Goal: Information Seeking & Learning: Learn about a topic

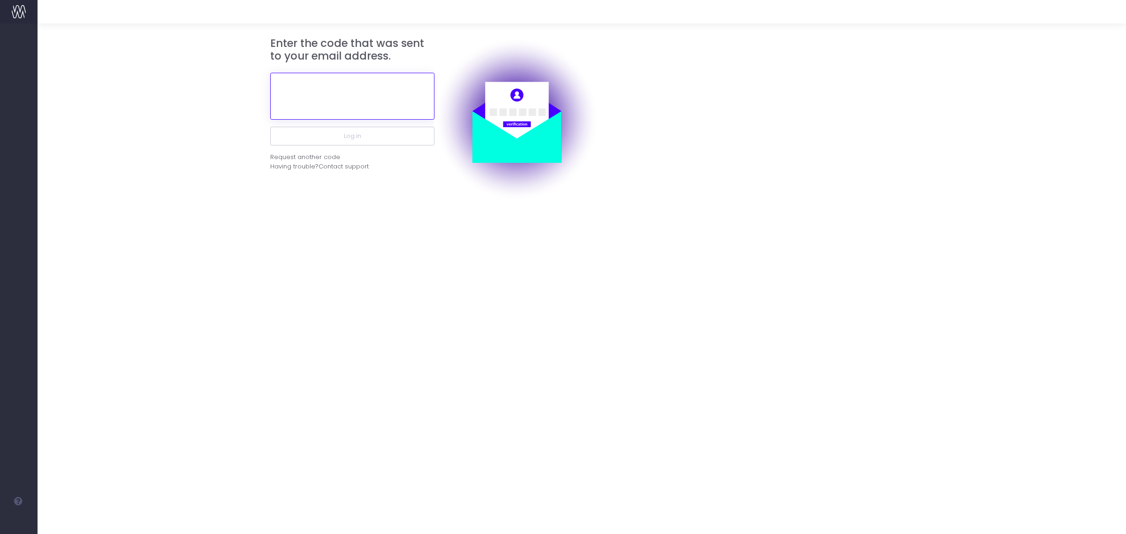
click at [339, 87] on input "text" at bounding box center [352, 96] width 164 height 47
paste input "224592"
click at [366, 135] on div "Enter the code that was sent to your email address. 224592 Log in Request anoth…" at bounding box center [352, 119] width 164 height 164
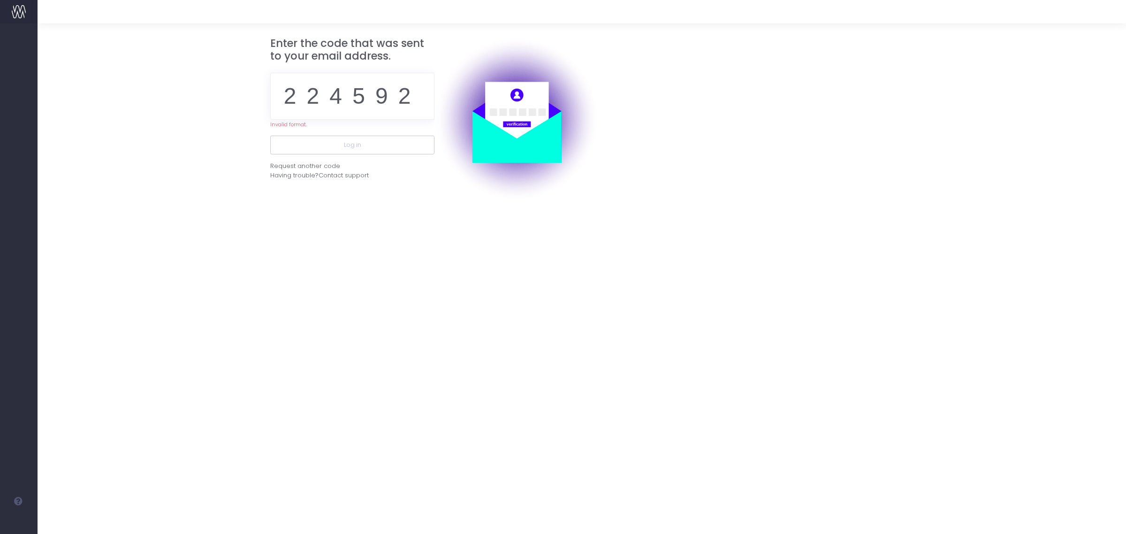
click at [434, 98] on img at bounding box center [516, 119] width 164 height 164
click at [425, 99] on input "224592" at bounding box center [352, 96] width 164 height 47
click at [427, 105] on input "224592" at bounding box center [352, 96] width 164 height 47
click at [418, 94] on input "224592" at bounding box center [352, 96] width 164 height 47
type input "224592"
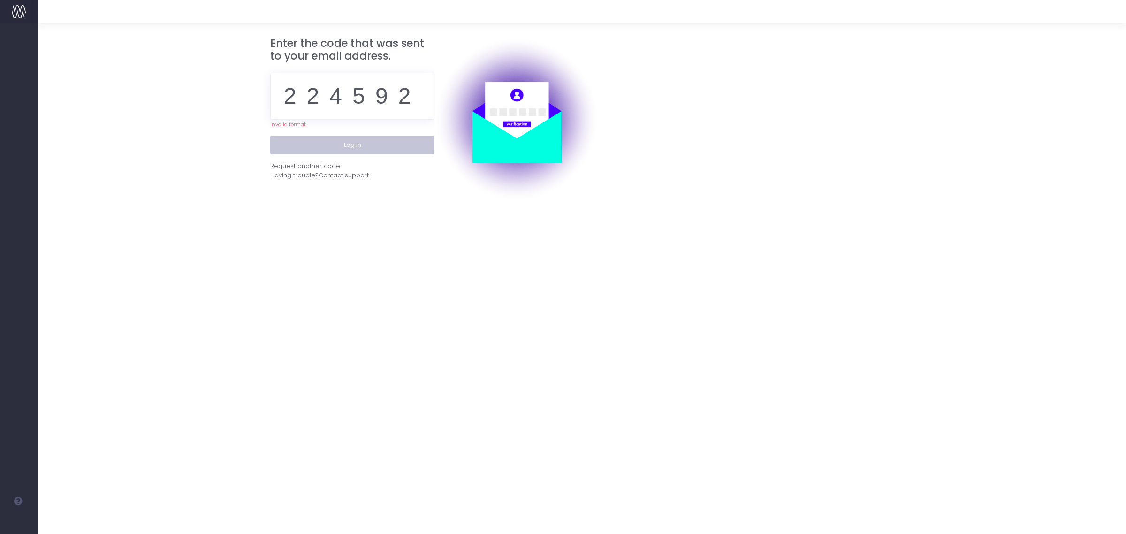
click at [390, 148] on button "Log in" at bounding box center [352, 145] width 164 height 19
drag, startPoint x: 412, startPoint y: 101, endPoint x: 125, endPoint y: 109, distance: 286.7
click at [125, 109] on form "Enter the code that was sent to your email address. 224592 Invalid format. Log …" at bounding box center [582, 119] width 1062 height 164
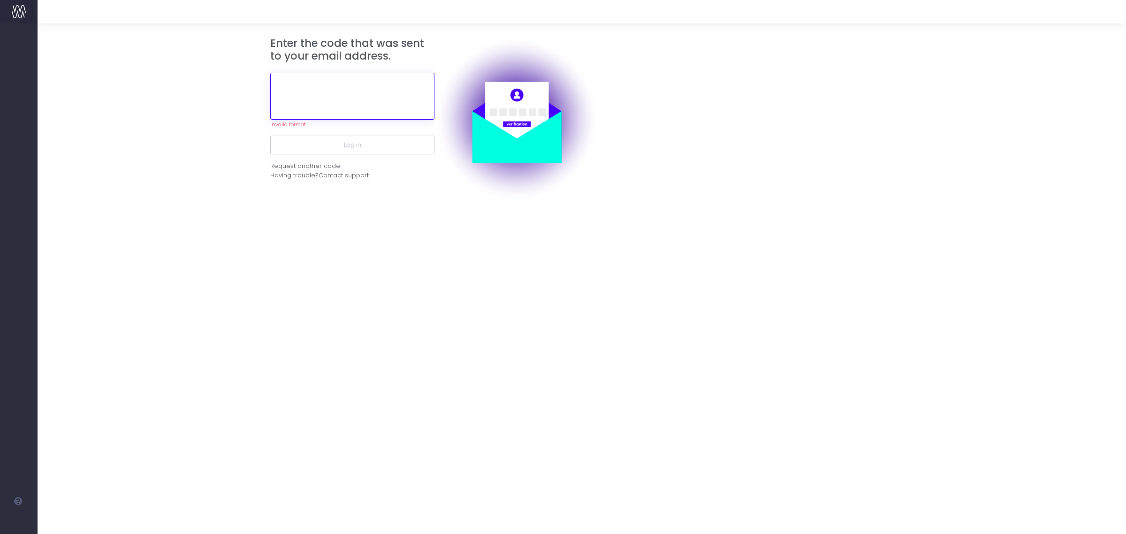
click at [353, 97] on input "text" at bounding box center [352, 96] width 164 height 47
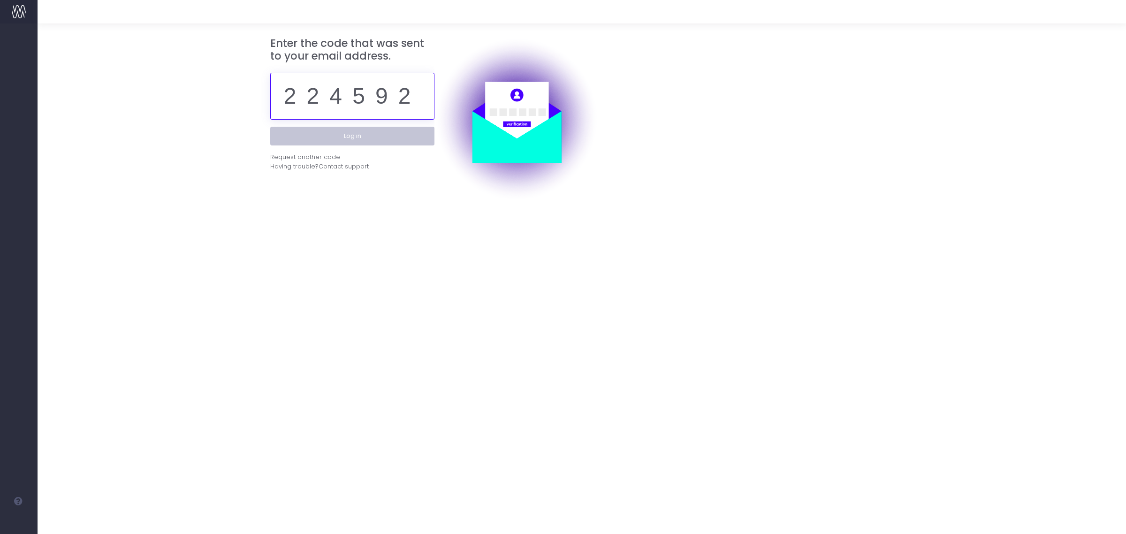
type input "224592"
click at [336, 137] on button "Log in" at bounding box center [352, 136] width 164 height 19
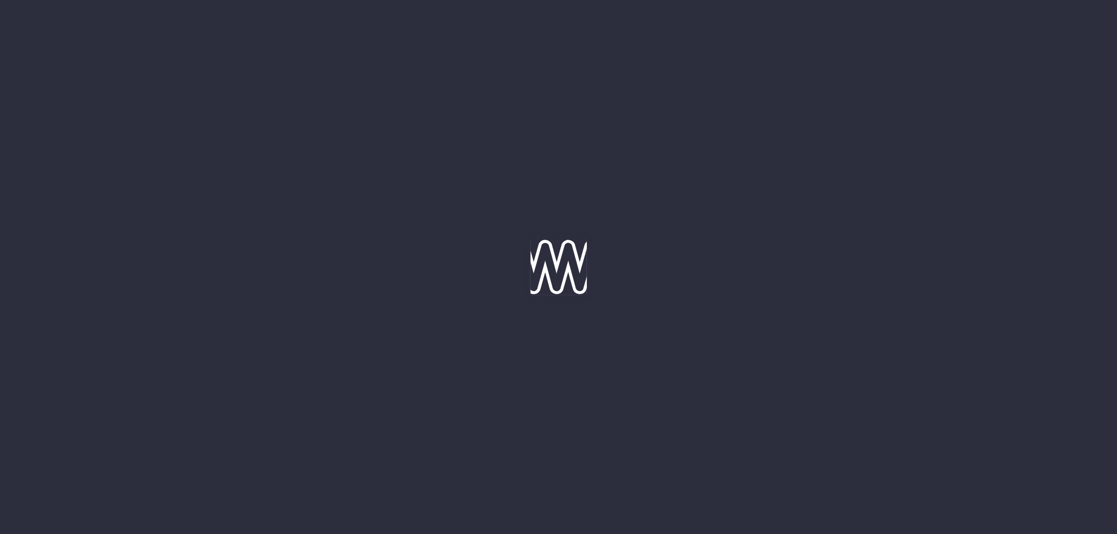
type input "[DATE]"
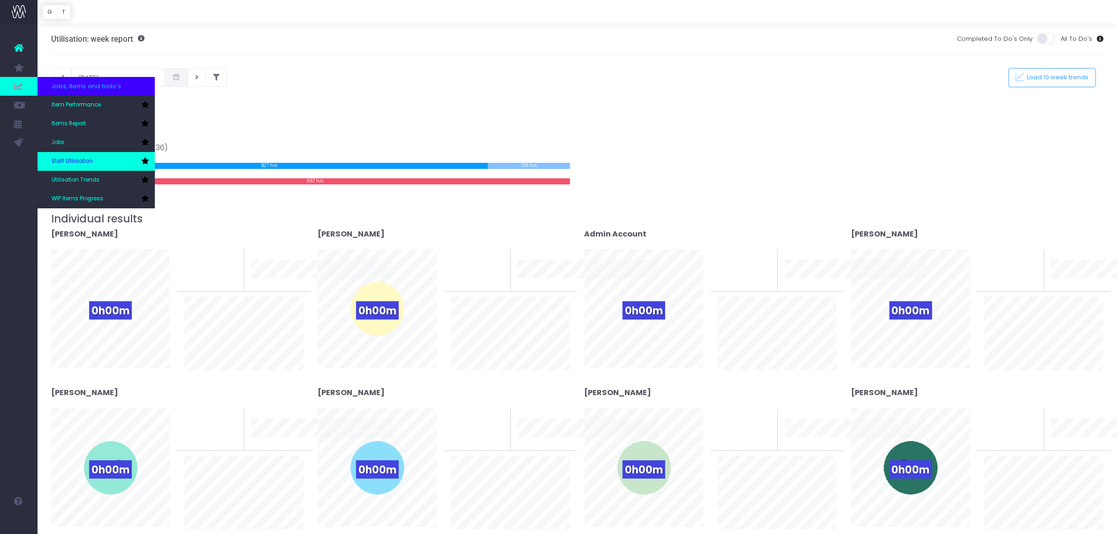
click at [77, 158] on span "Staff Utilisation" at bounding box center [72, 161] width 41 height 8
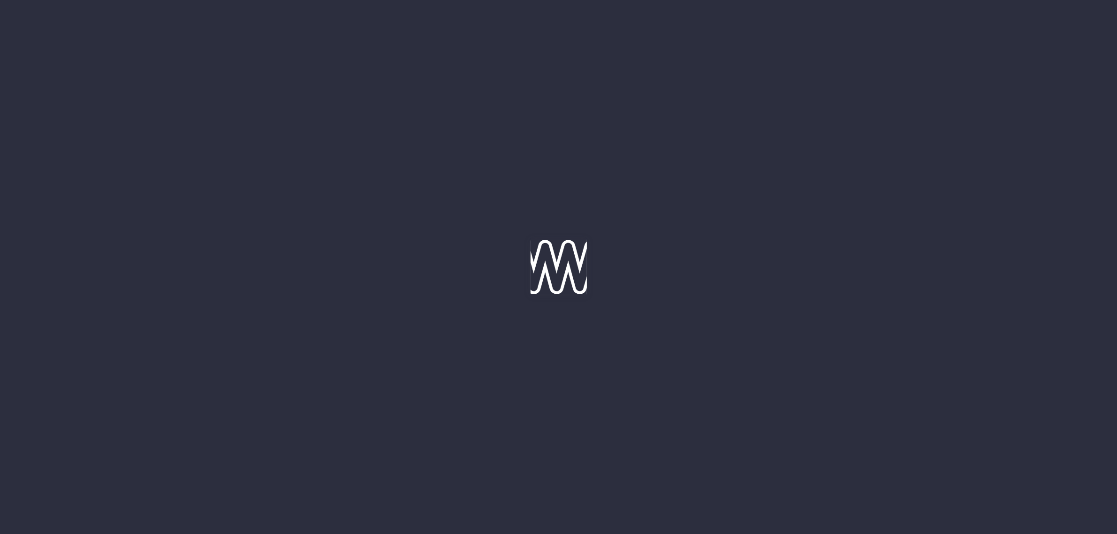
type input "[DATE]"
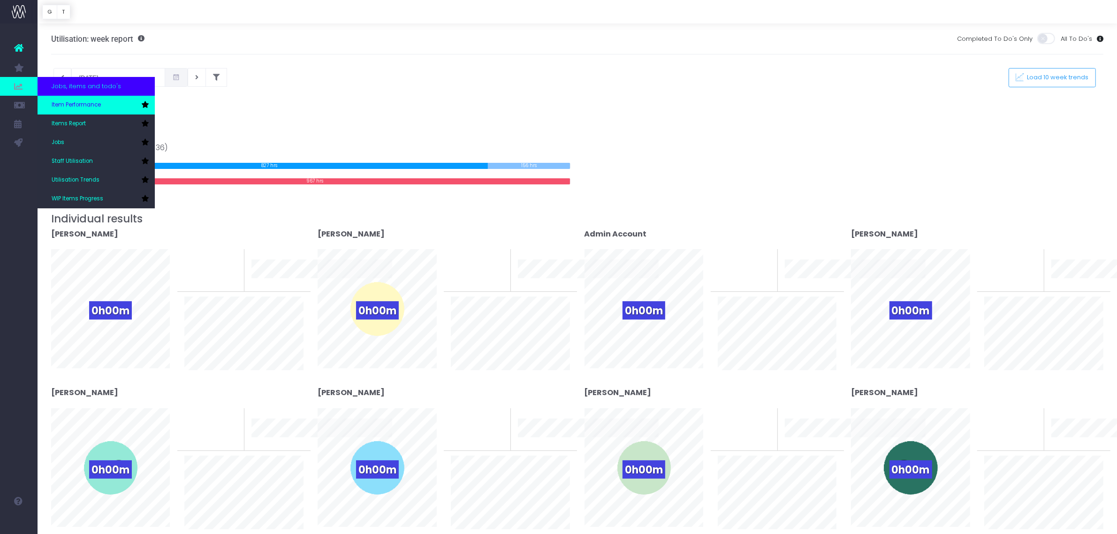
click at [86, 109] on link "Item Performance" at bounding box center [96, 105] width 117 height 19
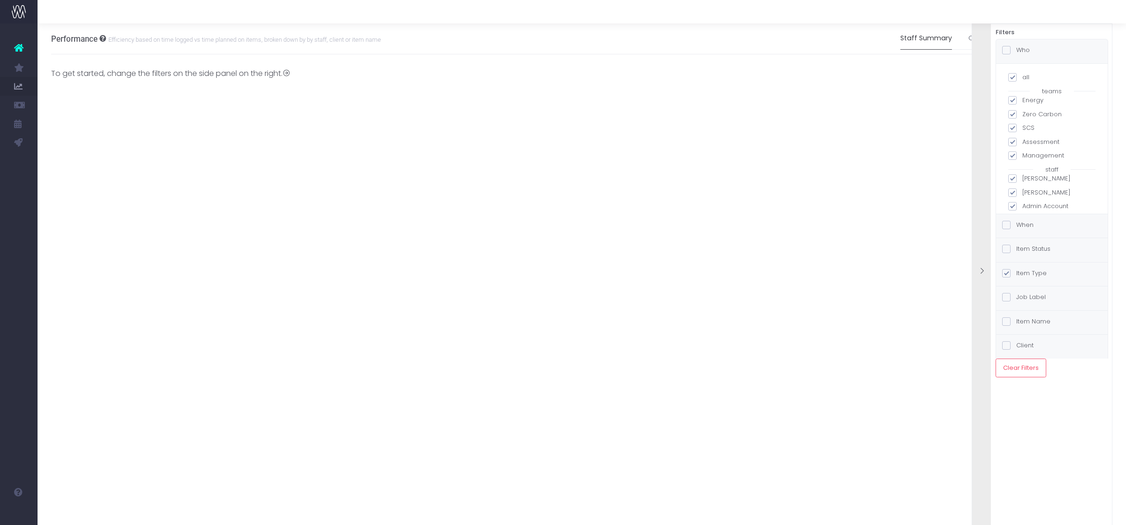
click at [1011, 79] on span at bounding box center [1012, 77] width 8 height 8
click at [1022, 79] on input "all" at bounding box center [1025, 76] width 6 height 6
checkbox input "false"
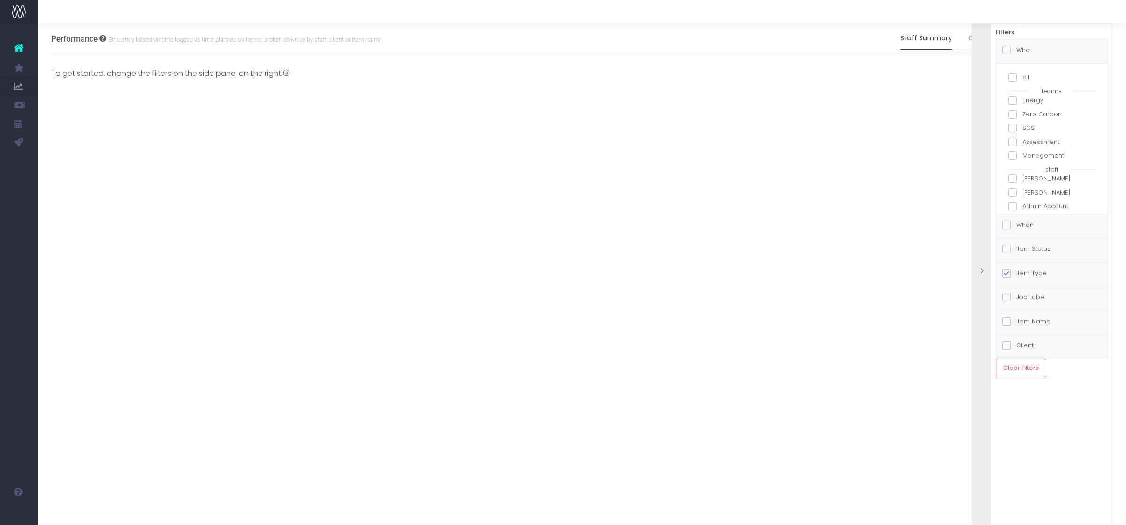
checkbox input "false"
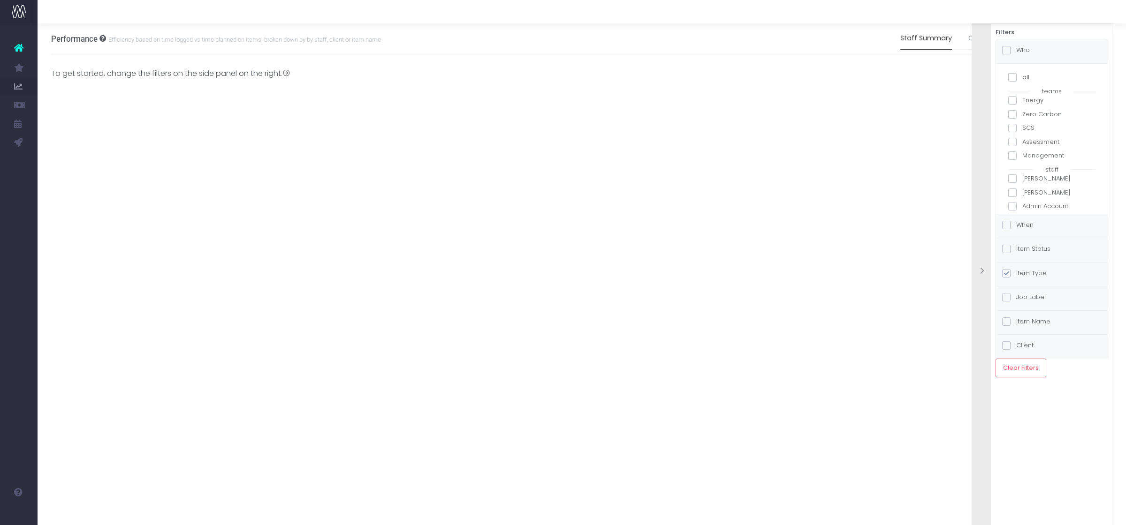
checkbox input "false"
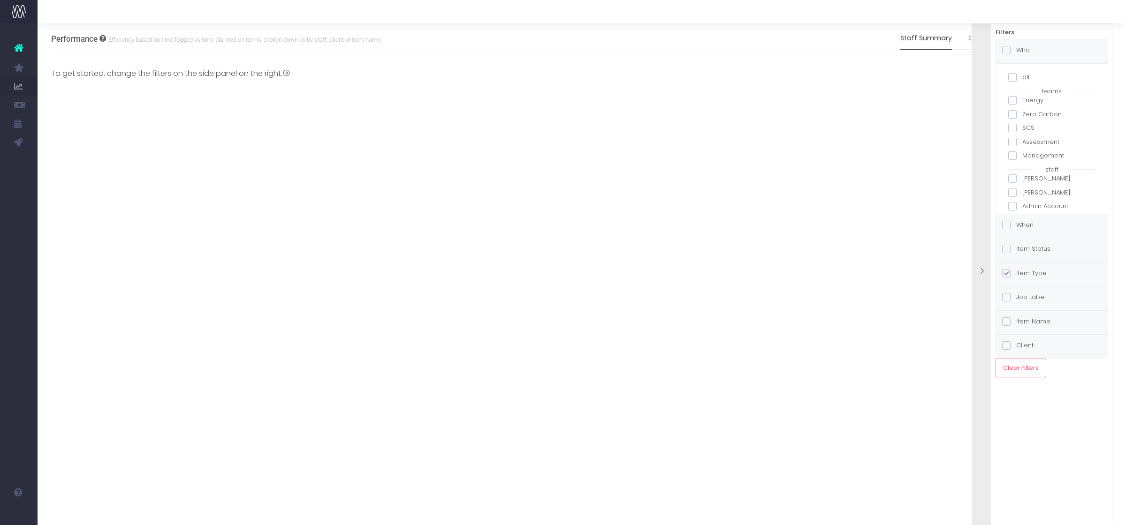
checkbox input "false"
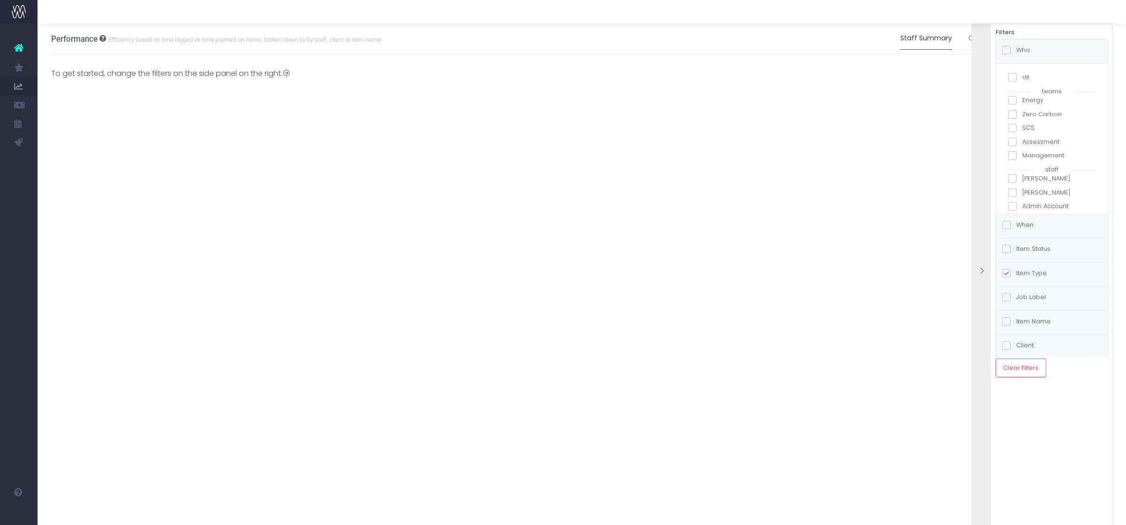
checkbox input "false"
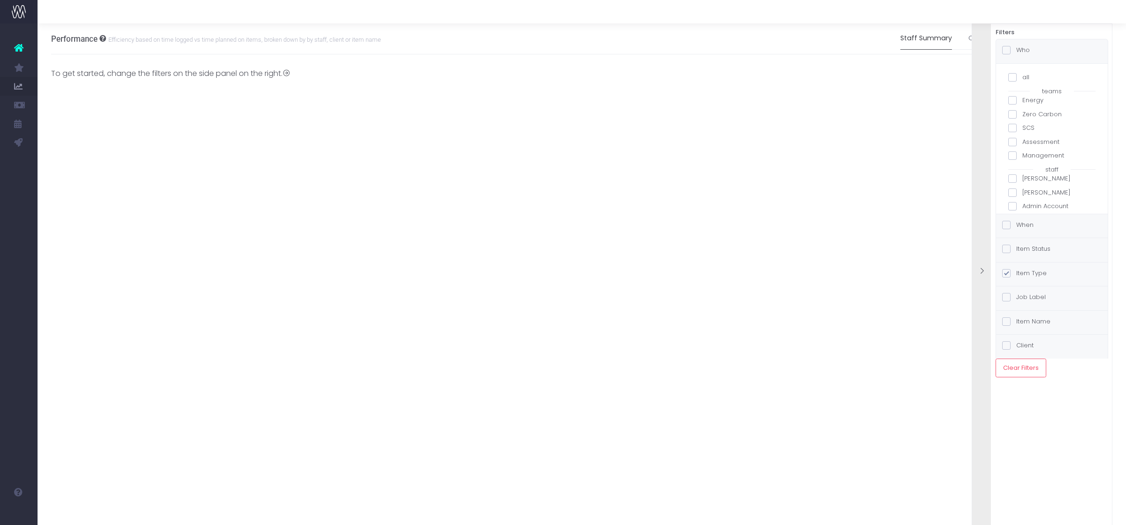
checkbox input "false"
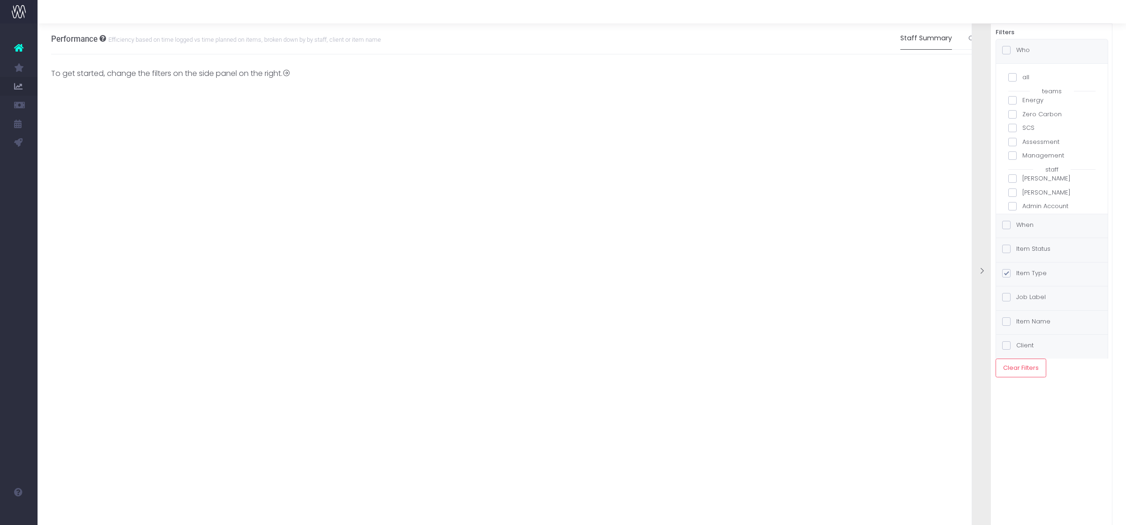
checkbox input "false"
click at [1016, 195] on span at bounding box center [1012, 198] width 8 height 8
click at [1022, 195] on input "Yun Choi" at bounding box center [1025, 196] width 6 height 6
checkbox input "true"
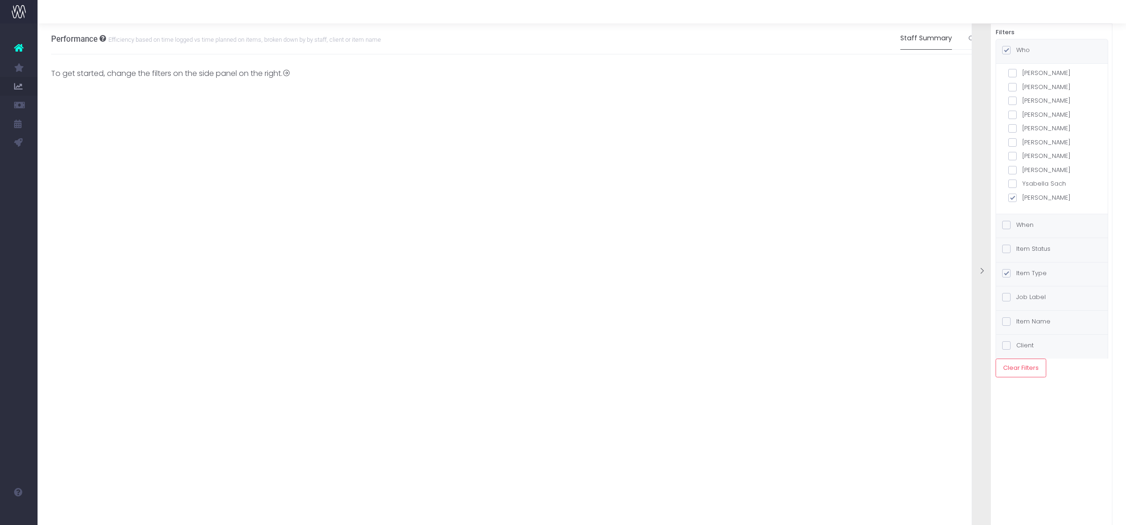
checkbox input "true"
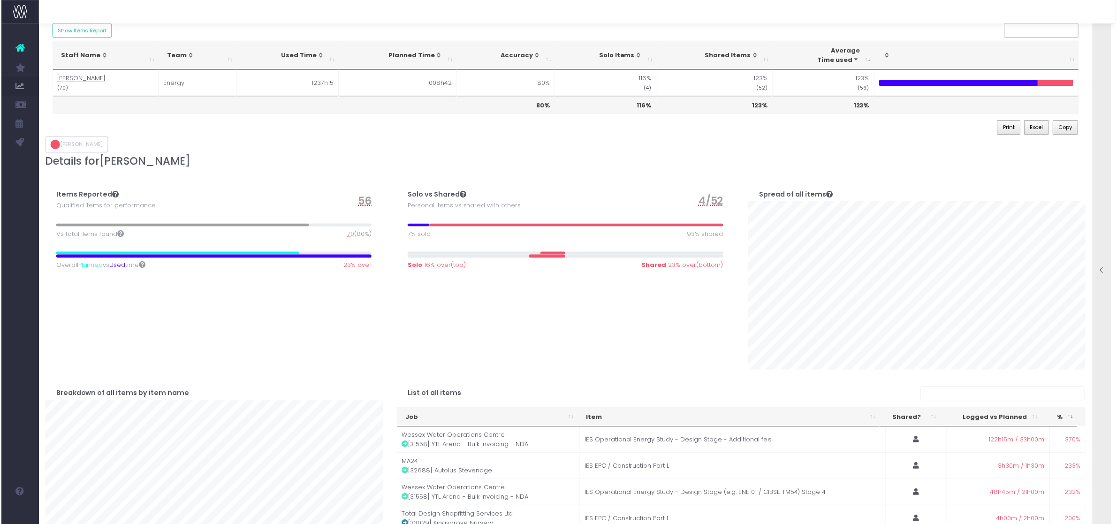
scroll to position [117, 0]
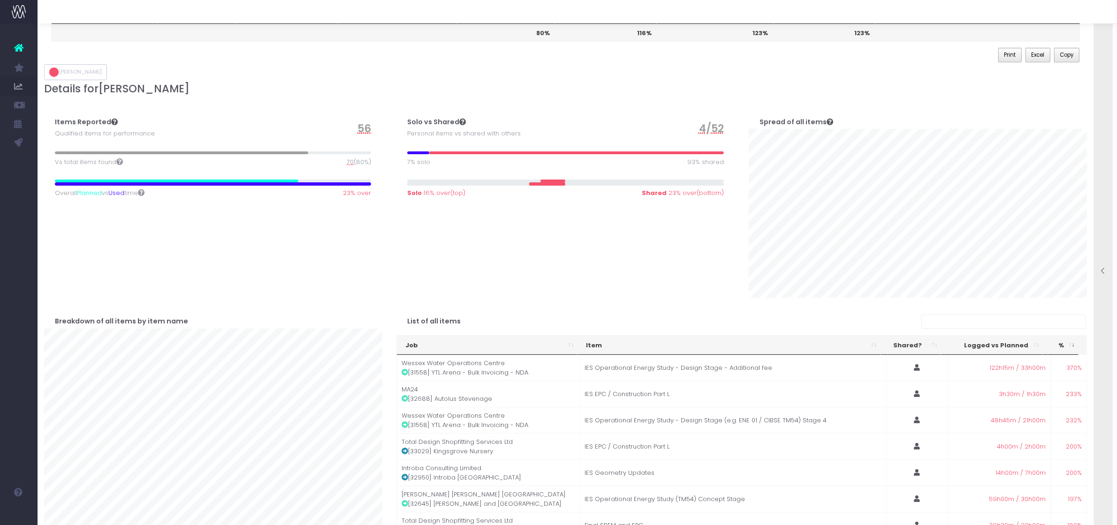
click at [1099, 270] on div at bounding box center [1103, 271] width 19 height 9
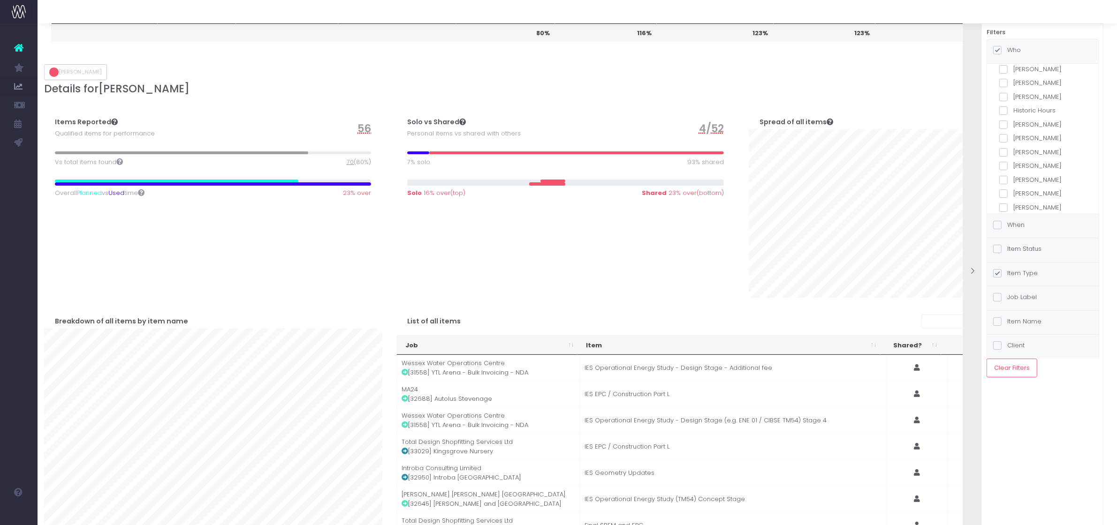
scroll to position [299, 0]
click at [1030, 225] on div "When" at bounding box center [1043, 226] width 112 height 24
click at [1024, 144] on label "Completion Date" at bounding box center [1042, 142] width 87 height 9
click at [1019, 144] on input "Completion Date" at bounding box center [1016, 141] width 6 height 6
radio input "true"
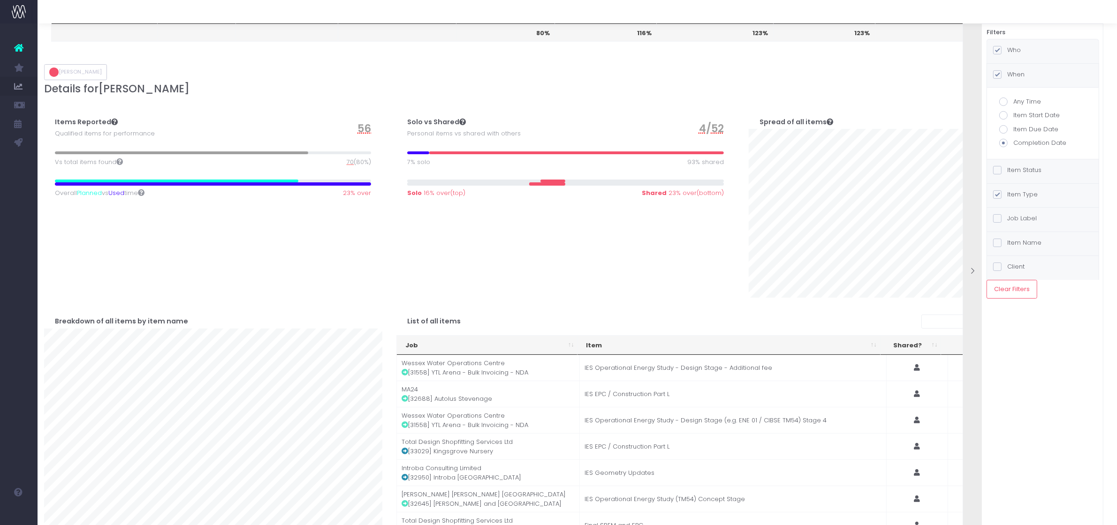
checkbox input "true"
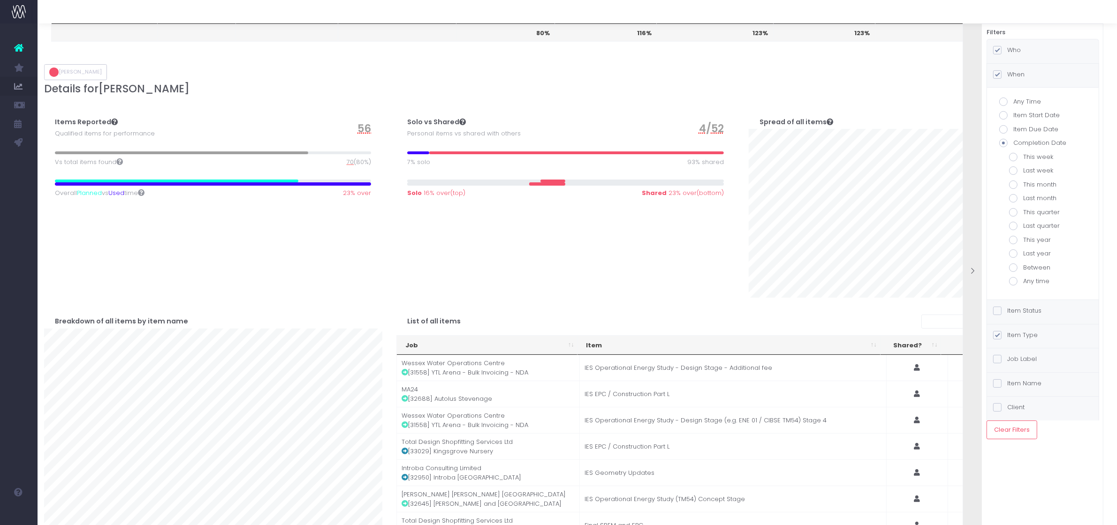
click at [1014, 197] on span at bounding box center [1013, 198] width 8 height 8
click at [1023, 197] on input "Last month" at bounding box center [1026, 197] width 6 height 6
radio input "true"
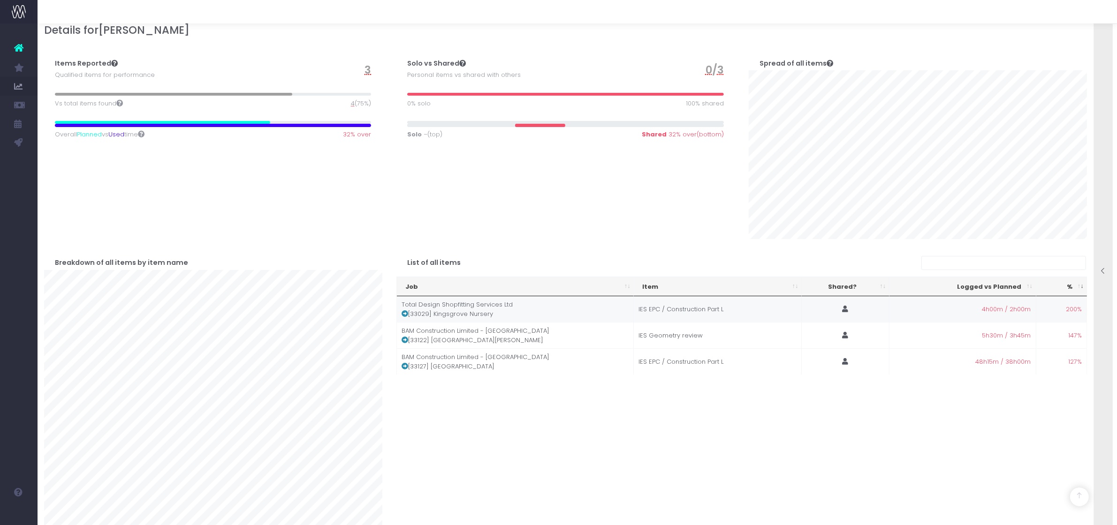
scroll to position [235, 0]
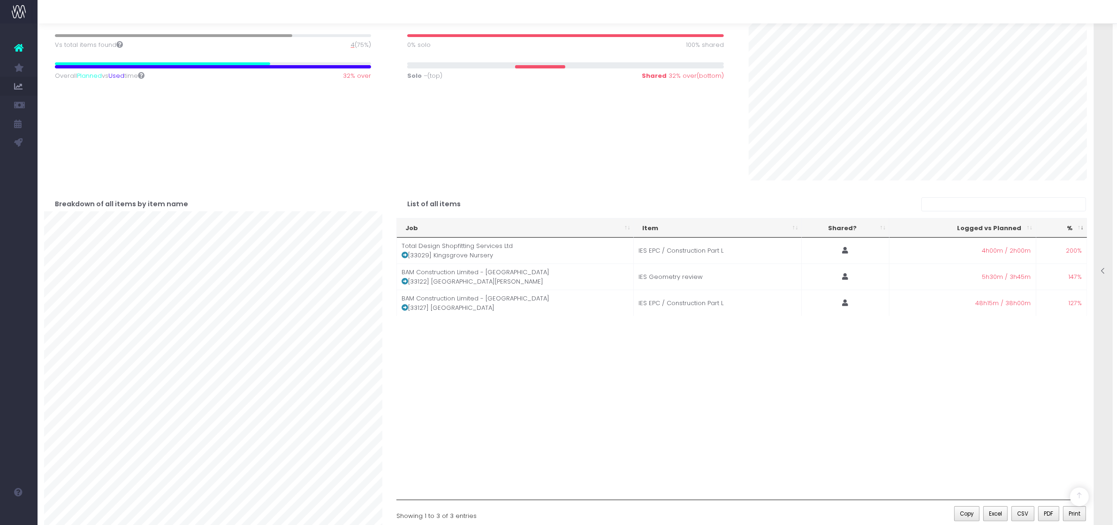
click at [714, 395] on div "Job Item Shared? Logged vs Planned % Total Design Shopfitting Services Ltd [330…" at bounding box center [741, 369] width 691 height 263
drag, startPoint x: 705, startPoint y: 385, endPoint x: 684, endPoint y: 381, distance: 21.8
click at [705, 385] on div "Job Item Shared? Logged vs Planned % Total Design Shopfitting Services Ltd [330…" at bounding box center [741, 369] width 691 height 263
click at [404, 258] on icon at bounding box center [405, 255] width 7 height 7
click at [531, 380] on div "Job Item Shared? Logged vs Planned % Total Design Shopfitting Services Ltd [330…" at bounding box center [741, 369] width 691 height 263
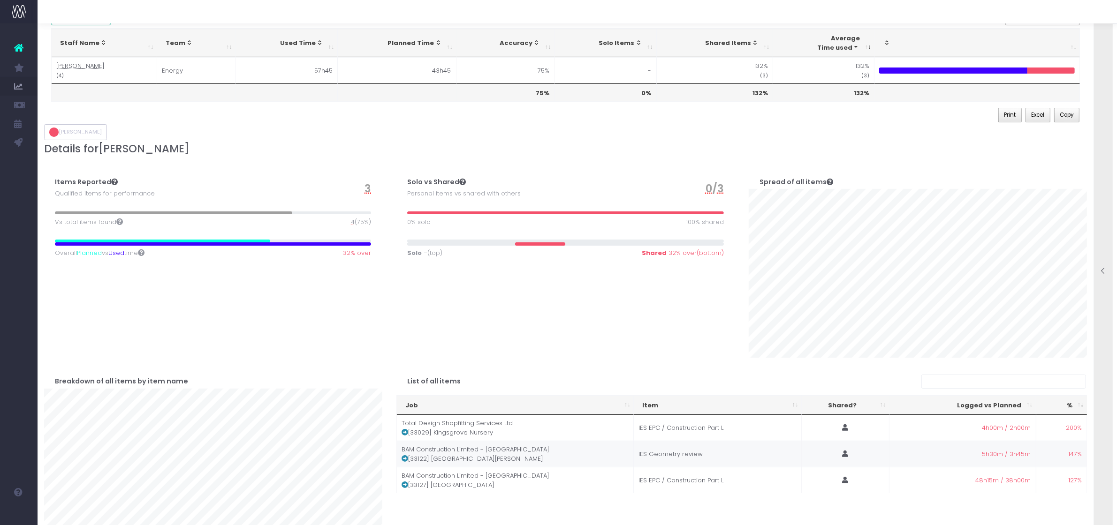
scroll to position [117, 0]
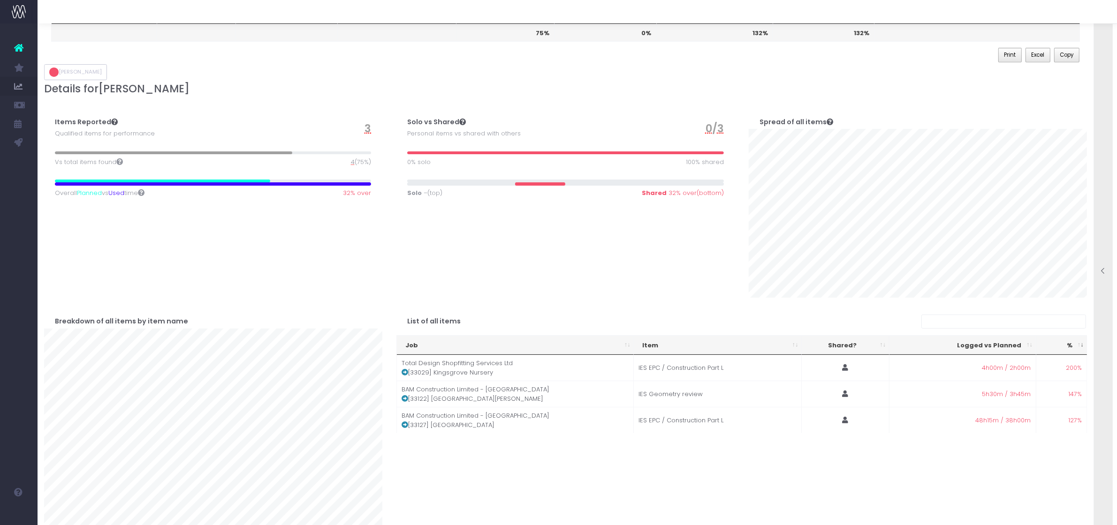
click at [1109, 271] on div at bounding box center [1103, 271] width 19 height 9
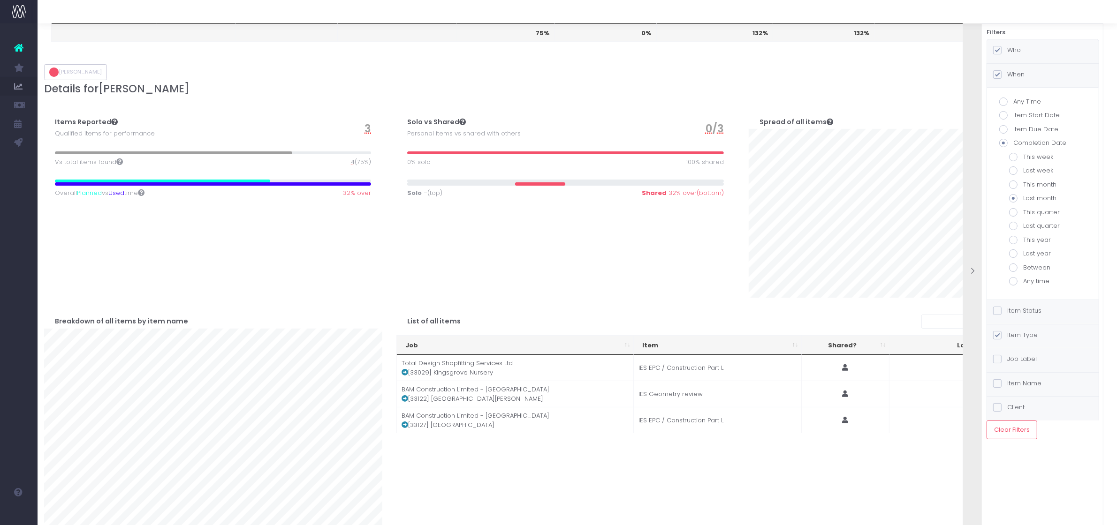
click at [1024, 104] on label "Any Time" at bounding box center [1042, 101] width 87 height 9
click at [1019, 103] on input "Any Time" at bounding box center [1016, 100] width 6 height 6
radio input "true"
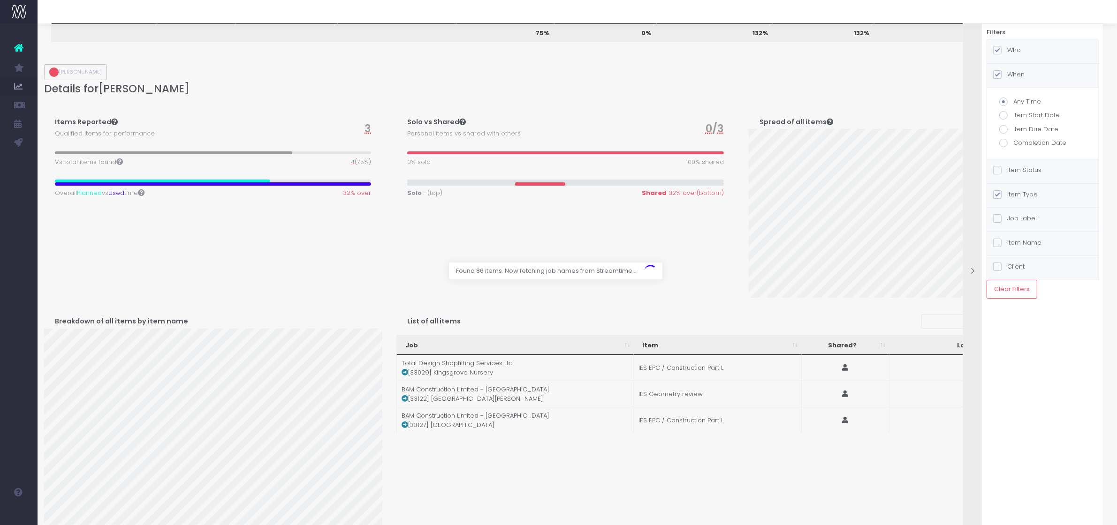
click at [1029, 172] on label "Item Status" at bounding box center [1017, 170] width 48 height 9
click at [1013, 172] on input "Item Status" at bounding box center [1010, 169] width 6 height 6
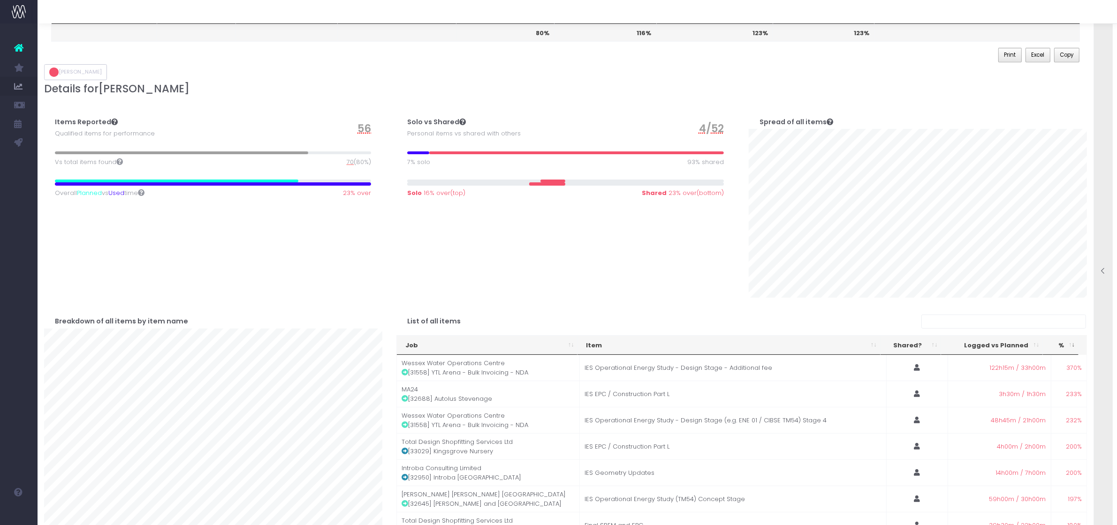
click at [1101, 270] on icon at bounding box center [1104, 271] width 8 height 8
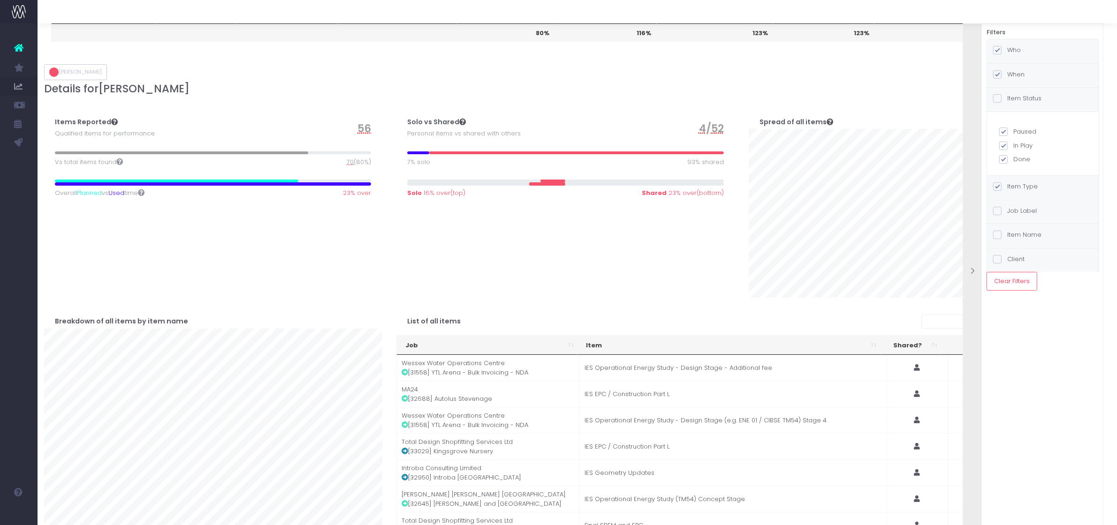
drag, startPoint x: 1023, startPoint y: 160, endPoint x: 1027, endPoint y: 142, distance: 18.8
click at [1023, 160] on label "Done" at bounding box center [1042, 159] width 87 height 9
click at [1019, 160] on input "Done" at bounding box center [1016, 158] width 6 height 6
checkbox input "false"
checkbox input "true"
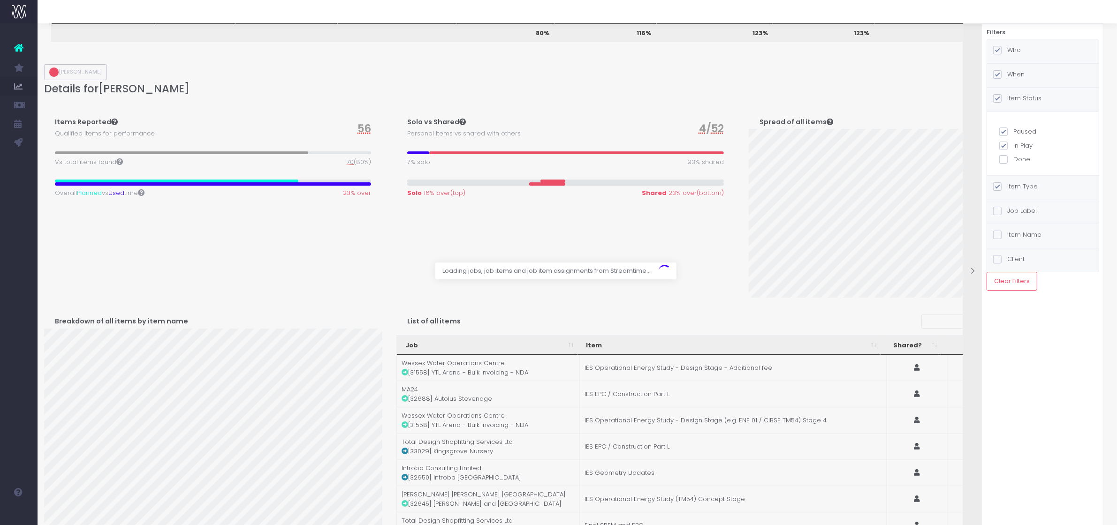
click at [1026, 132] on label "Paused" at bounding box center [1042, 131] width 87 height 9
click at [1019, 132] on input "Paused" at bounding box center [1016, 130] width 6 height 6
checkbox input "false"
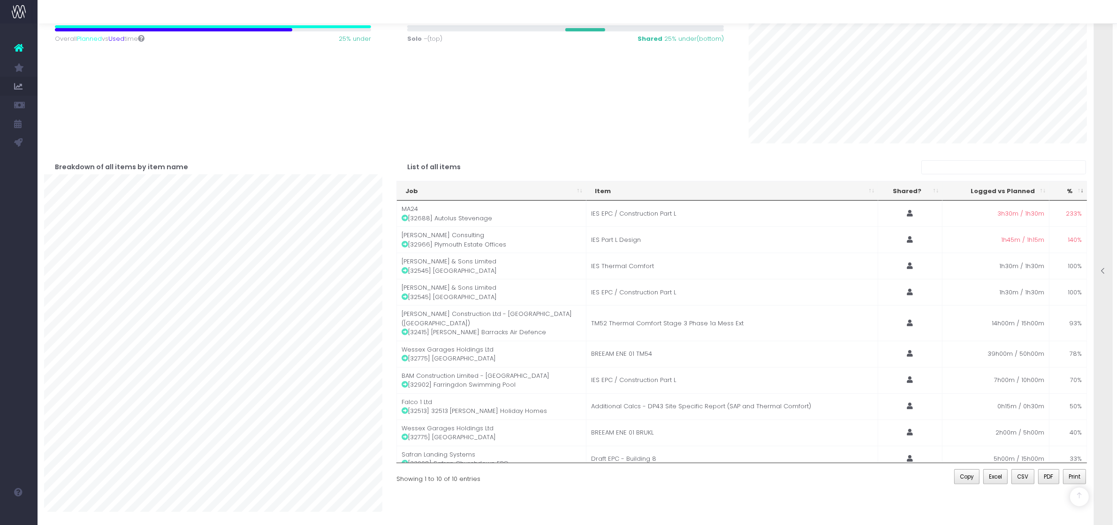
scroll to position [0, 0]
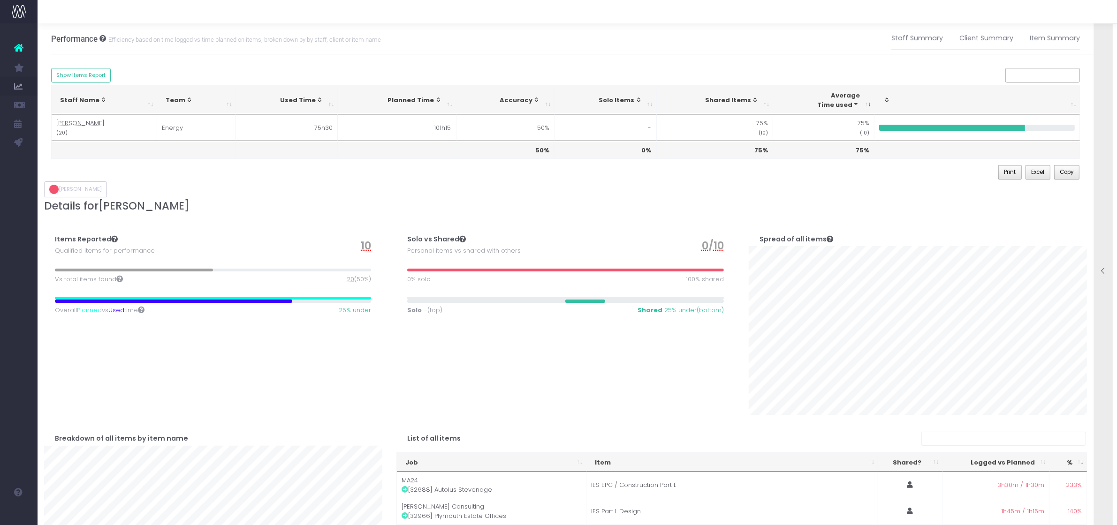
click at [1105, 268] on icon at bounding box center [1104, 271] width 8 height 8
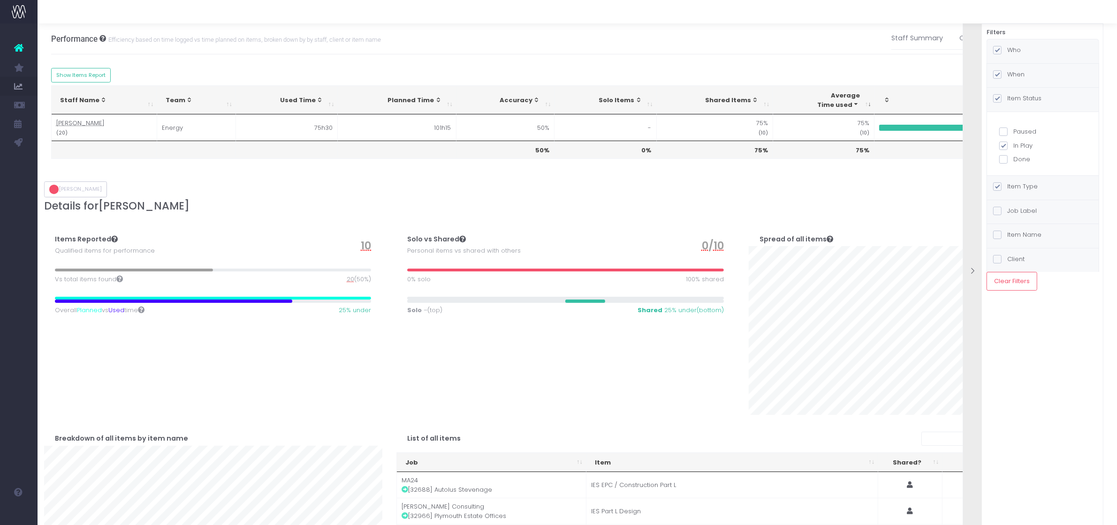
click at [1011, 48] on label "Who" at bounding box center [1007, 50] width 28 height 9
click at [1011, 48] on input "Who" at bounding box center [1010, 49] width 6 height 6
click at [1007, 198] on span at bounding box center [1003, 198] width 8 height 8
click at [1013, 198] on input "Yun Choi" at bounding box center [1016, 196] width 6 height 6
checkbox input "false"
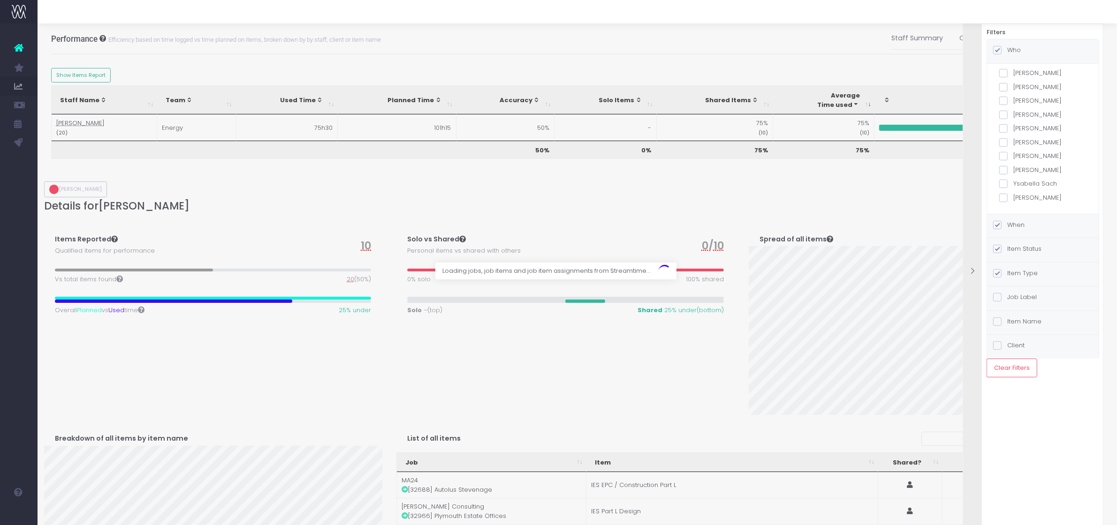
scroll to position [6, 0]
click at [1004, 174] on span at bounding box center [1003, 172] width 8 height 8
click at [1013, 174] on input "Abdul Fatoki" at bounding box center [1016, 171] width 6 height 6
checkbox input "true"
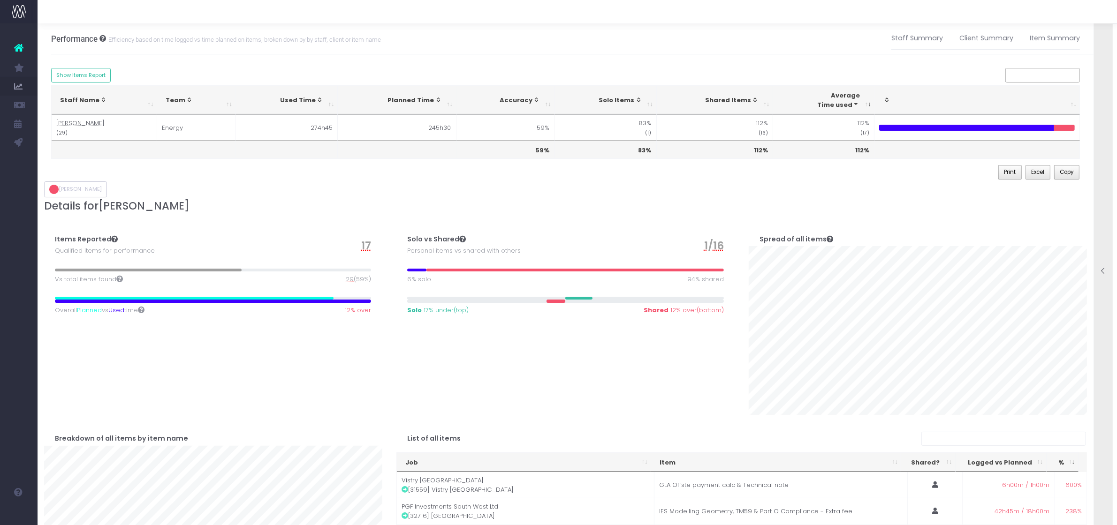
click at [1106, 271] on icon at bounding box center [1104, 271] width 8 height 8
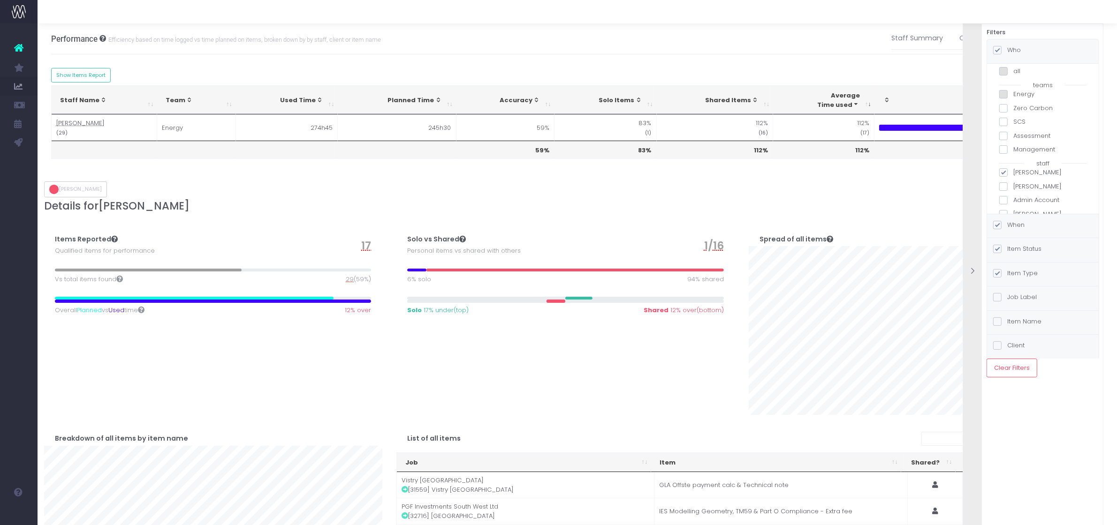
scroll to position [65, 0]
click at [1019, 249] on label "Item Status" at bounding box center [1017, 248] width 48 height 9
click at [1013, 249] on input "Item Status" at bounding box center [1010, 247] width 6 height 6
click at [973, 273] on icon at bounding box center [973, 271] width 8 height 8
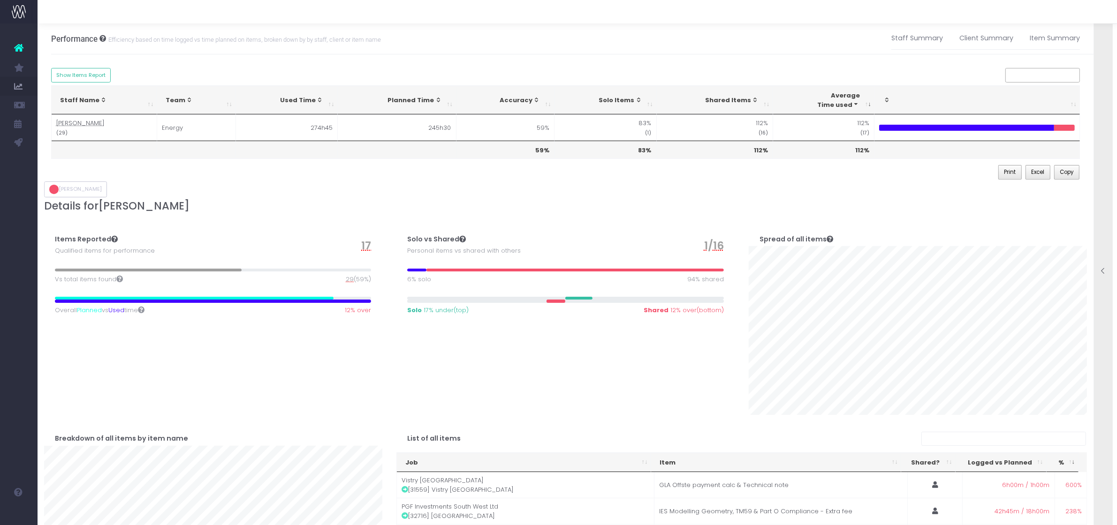
click at [1105, 270] on icon at bounding box center [1104, 271] width 8 height 8
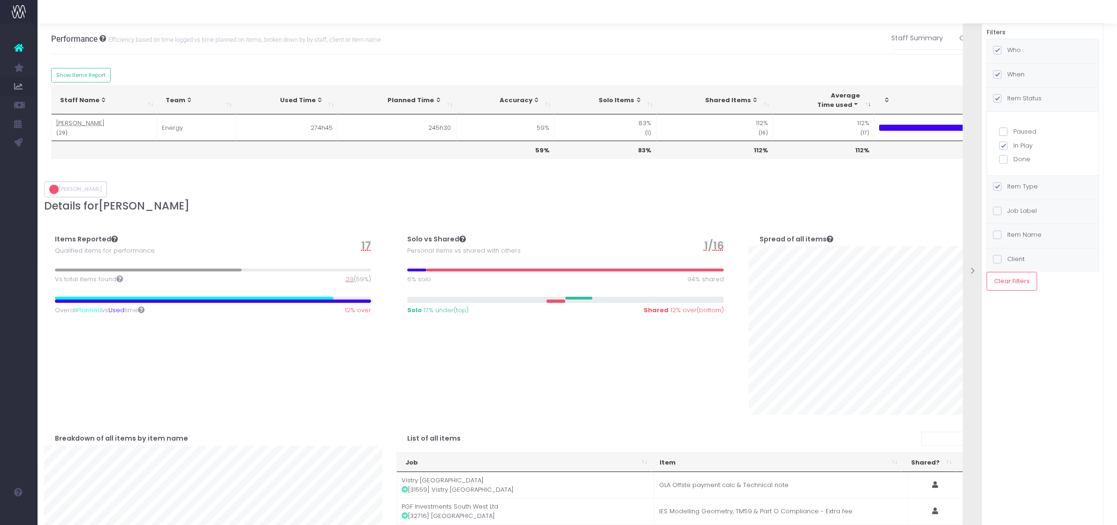
click at [1024, 183] on label "Item Type" at bounding box center [1015, 186] width 45 height 9
click at [1013, 183] on input "Item Type" at bounding box center [1010, 185] width 6 height 6
click at [1023, 78] on label "When" at bounding box center [1008, 74] width 31 height 9
click at [1013, 76] on input "When" at bounding box center [1010, 73] width 6 height 6
click at [563, 390] on div "Solo vs Shared Personal items vs shared with others 1 / 16 6% solo 94% shared S…" at bounding box center [565, 315] width 352 height 199
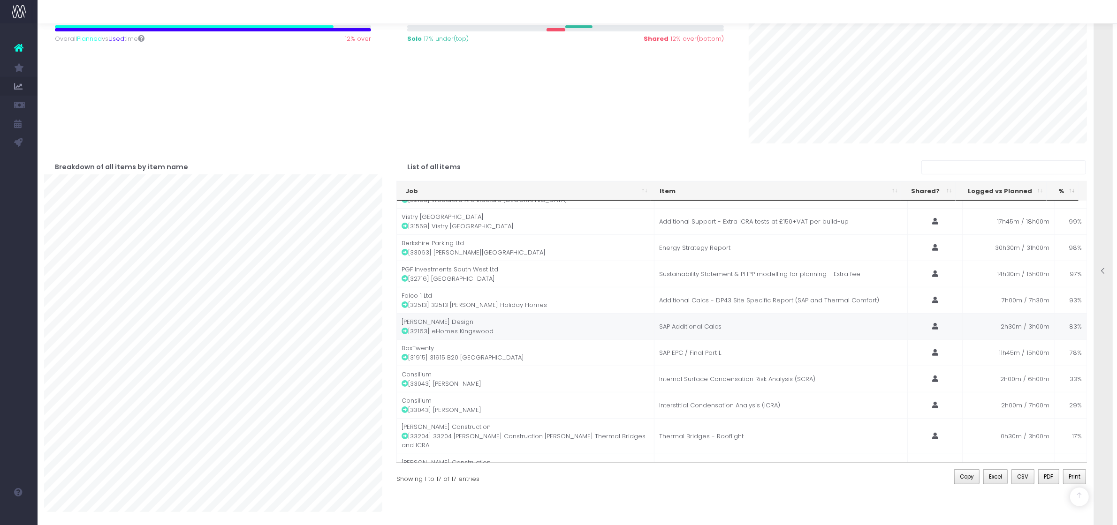
scroll to position [181, 0]
click at [1101, 271] on icon at bounding box center [1104, 271] width 8 height 8
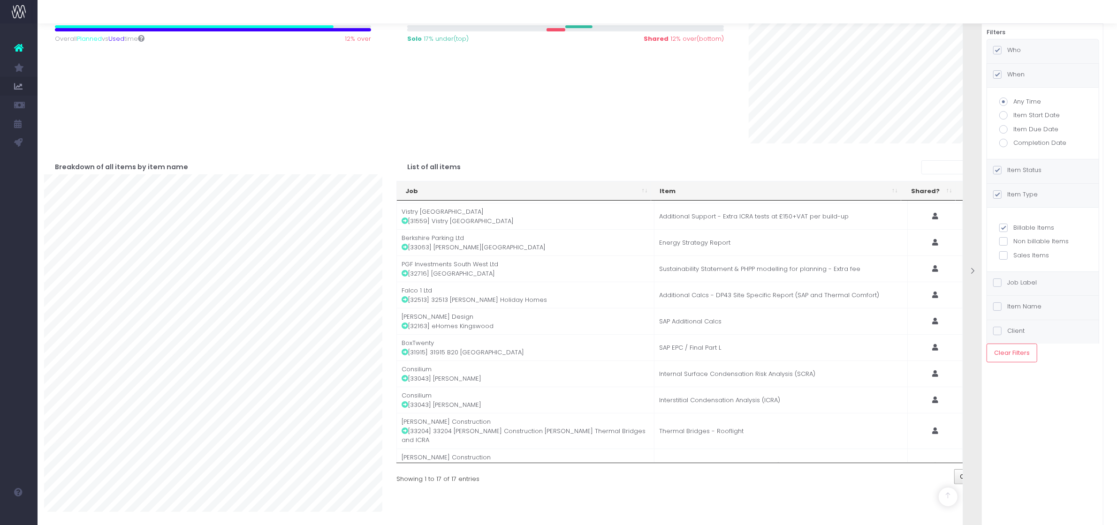
click at [1032, 174] on label "Item Status" at bounding box center [1017, 170] width 48 height 9
click at [1013, 172] on input "Item Status" at bounding box center [1010, 169] width 6 height 6
click at [1005, 161] on span at bounding box center [1003, 159] width 8 height 8
click at [1013, 161] on input "Done" at bounding box center [1016, 158] width 6 height 6
checkbox input "true"
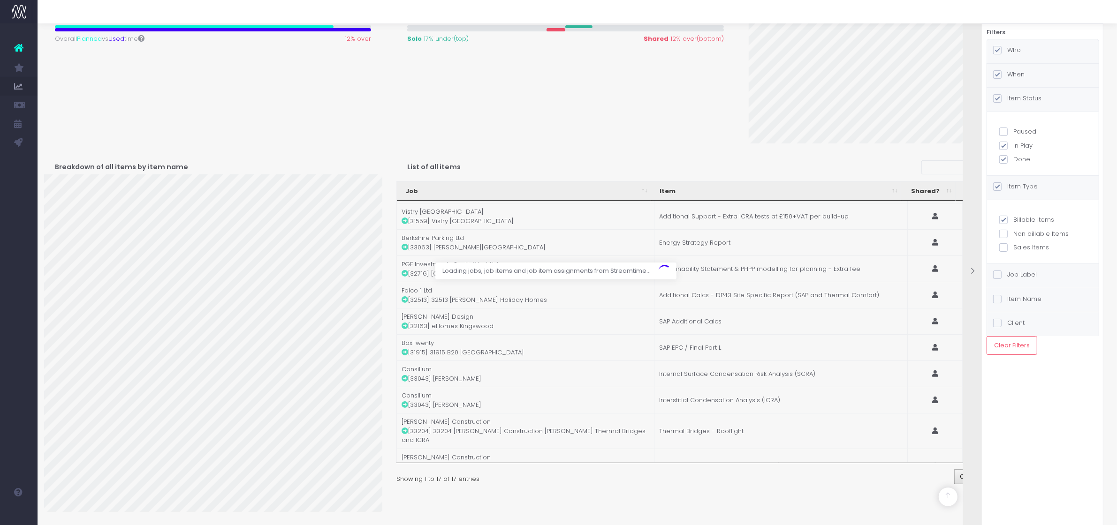
click at [1004, 146] on span at bounding box center [1003, 146] width 8 height 8
click at [1013, 146] on input "In Play" at bounding box center [1016, 144] width 6 height 6
checkbox input "false"
click at [1026, 71] on div "When" at bounding box center [1043, 76] width 112 height 24
click at [1021, 140] on label "Completion Date" at bounding box center [1042, 142] width 87 height 9
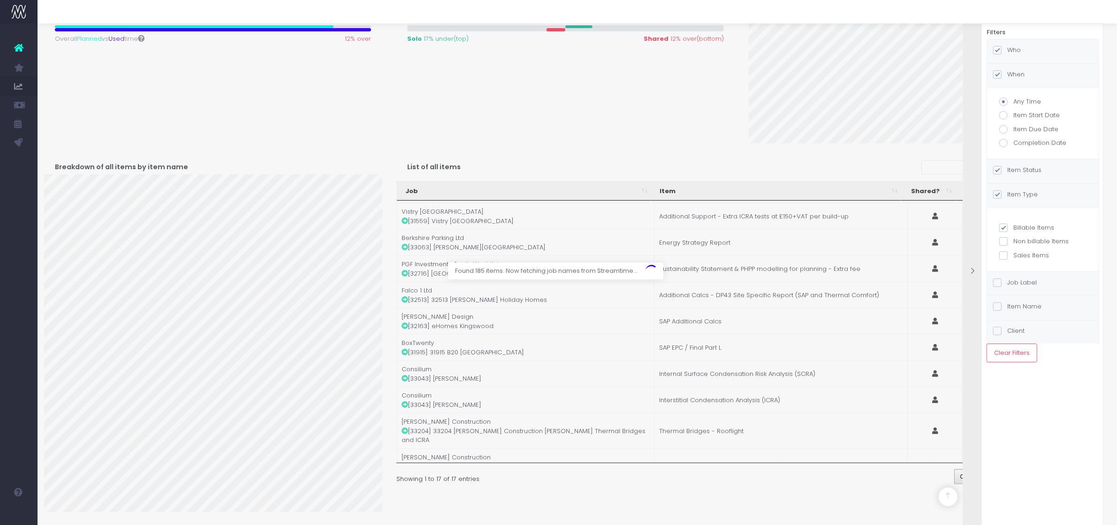
click at [1019, 140] on input "Completion Date" at bounding box center [1016, 141] width 6 height 6
radio input "true"
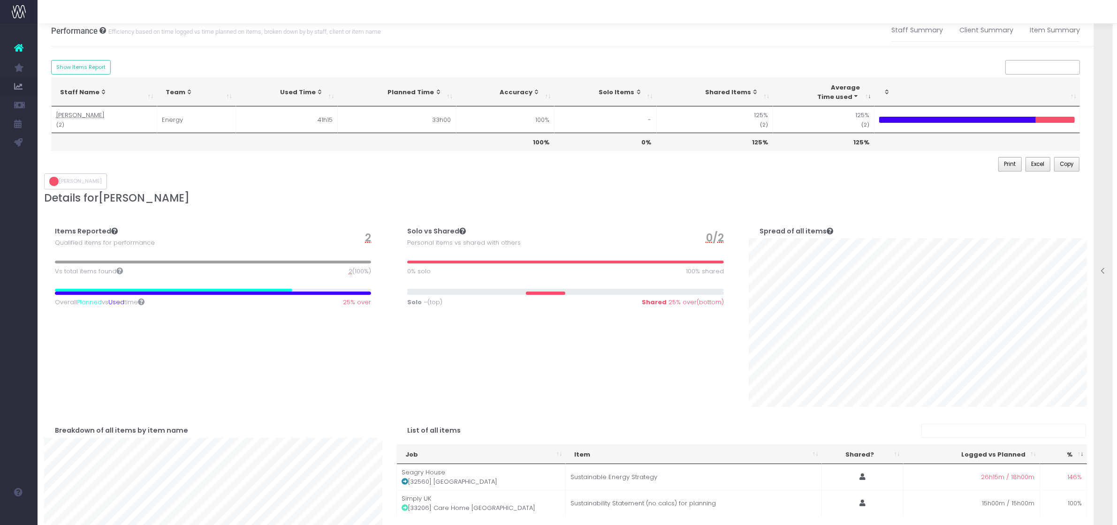
scroll to position [0, 0]
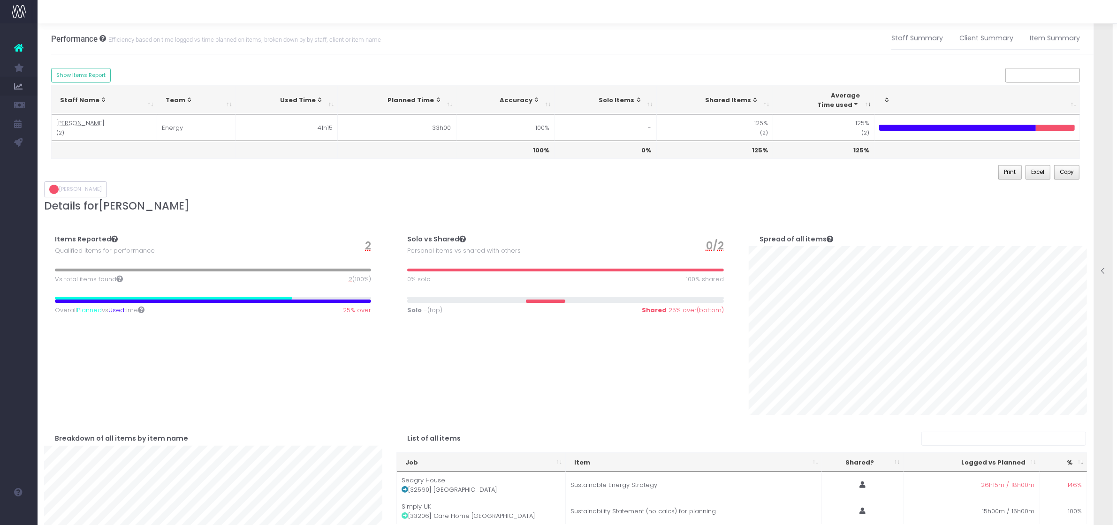
click at [1102, 272] on icon at bounding box center [1104, 271] width 8 height 8
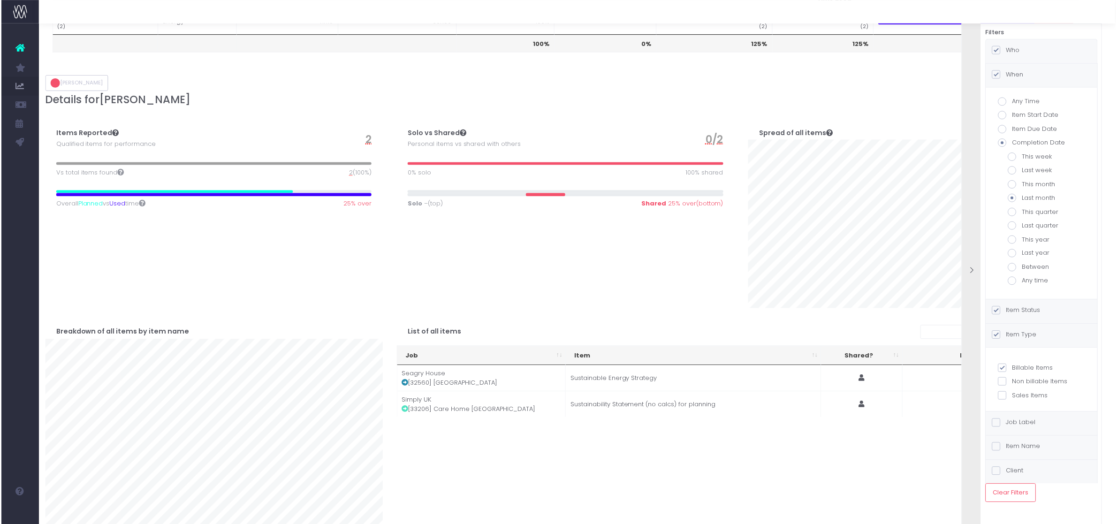
scroll to position [117, 0]
